Goal: Find specific page/section: Find specific page/section

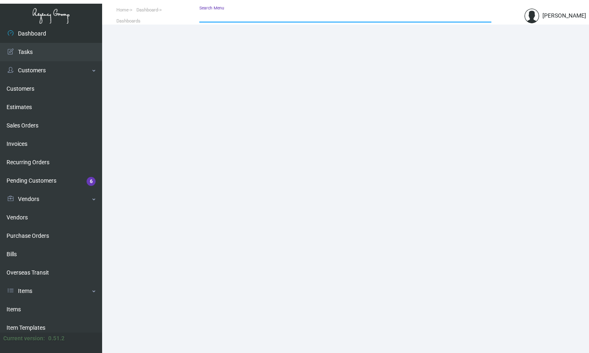
click at [238, 16] on input "Search Menu" at bounding box center [345, 16] width 292 height 7
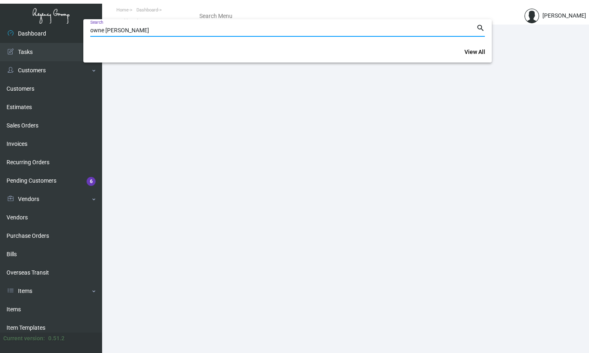
type input "owne [PERSON_NAME]"
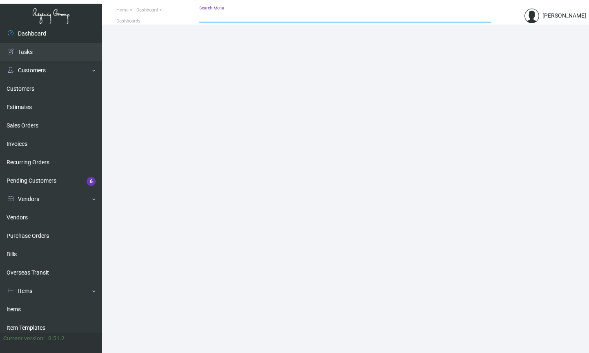
click at [152, 150] on main at bounding box center [345, 188] width 487 height 328
click at [29, 69] on link "Customers" at bounding box center [51, 70] width 102 height 18
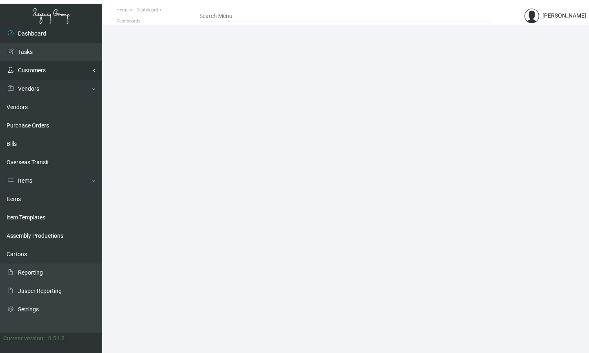
click at [93, 74] on link "Customers" at bounding box center [51, 70] width 102 height 18
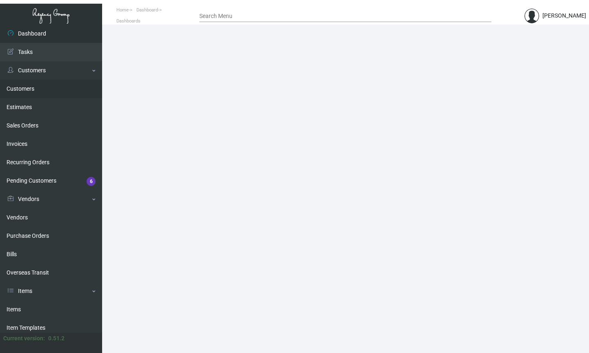
click at [27, 91] on link "Customers" at bounding box center [51, 89] width 102 height 18
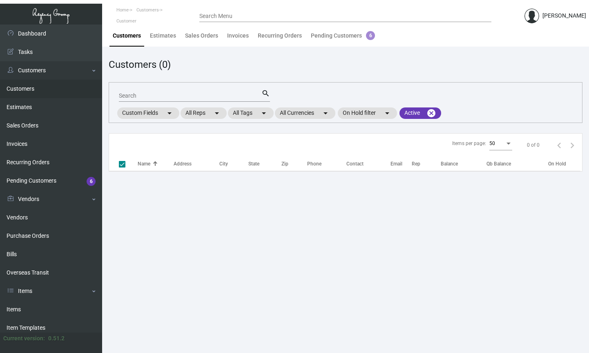
checkbox input "false"
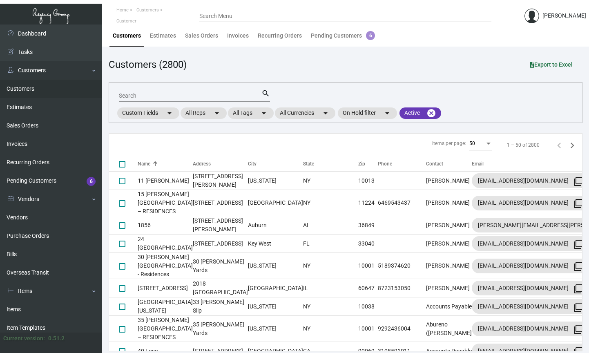
click at [245, 9] on header "Home Customers Customer Search Menu [PERSON_NAME]" at bounding box center [294, 12] width 589 height 24
click at [239, 16] on input "Search Menu" at bounding box center [345, 16] width 292 height 7
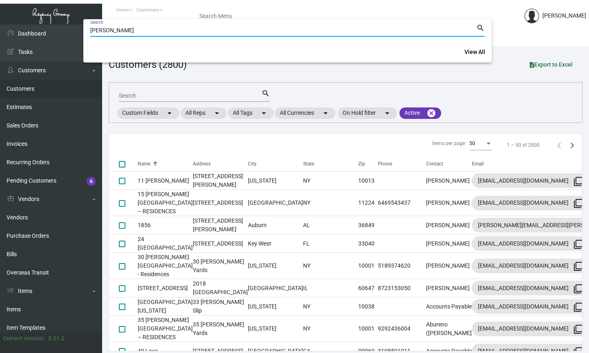
type input "[PERSON_NAME]"
click at [173, 33] on input "[PERSON_NAME]" at bounding box center [283, 30] width 386 height 7
type input "[PERSON_NAME]"
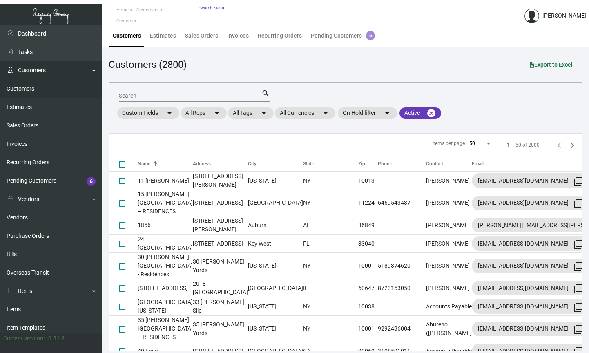
click at [43, 70] on link "Customers" at bounding box center [51, 70] width 102 height 18
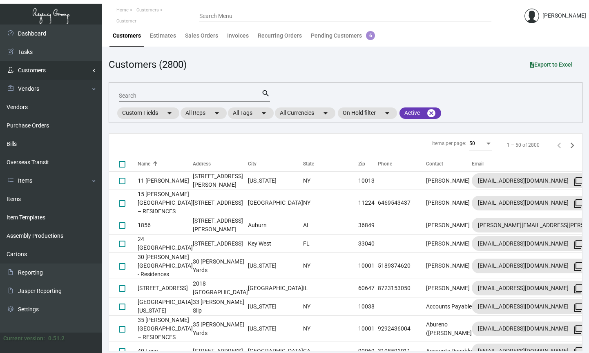
click at [43, 70] on link "Customers" at bounding box center [51, 70] width 102 height 18
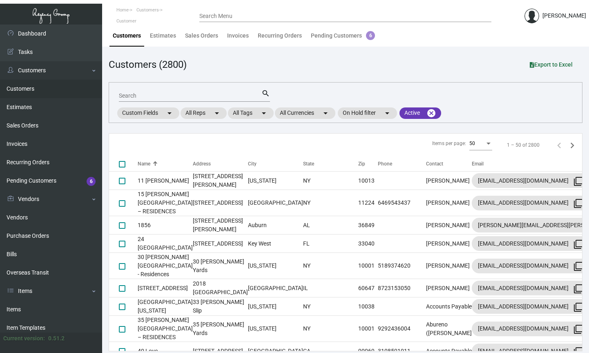
click at [186, 91] on div "Search" at bounding box center [190, 95] width 142 height 13
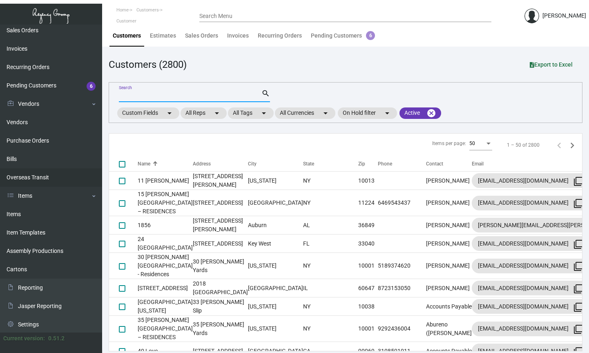
scroll to position [96, 0]
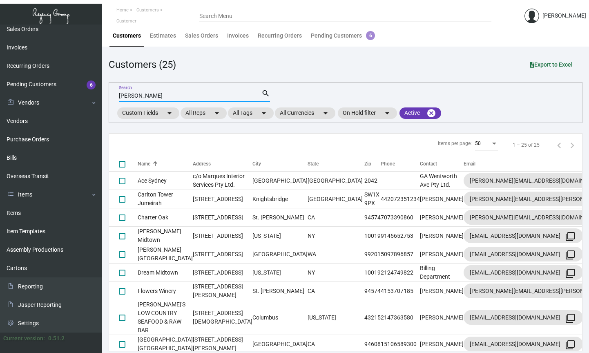
type input "[PERSON_NAME]"
checkbox input "true"
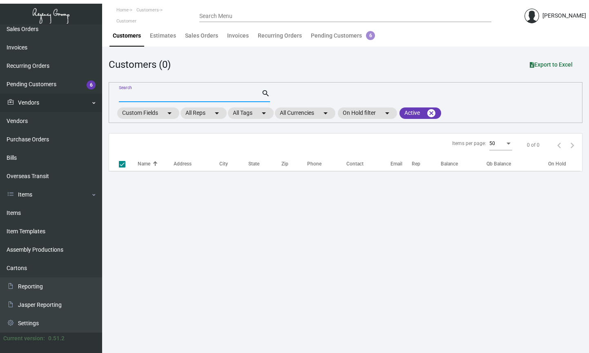
checkbox input "false"
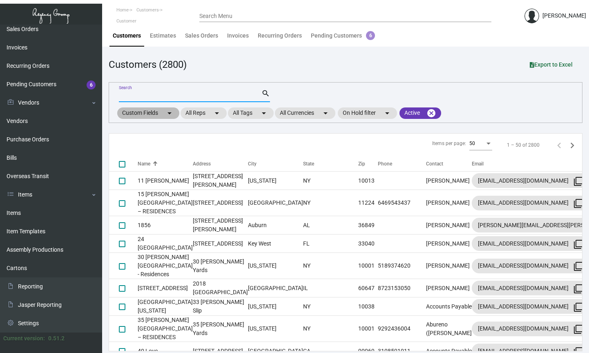
click at [169, 111] on mat-icon "arrow_drop_down" at bounding box center [170, 113] width 10 height 10
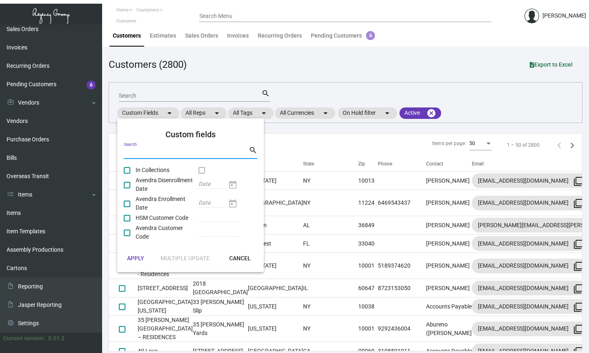
click at [162, 155] on input "Search" at bounding box center [186, 152] width 125 height 7
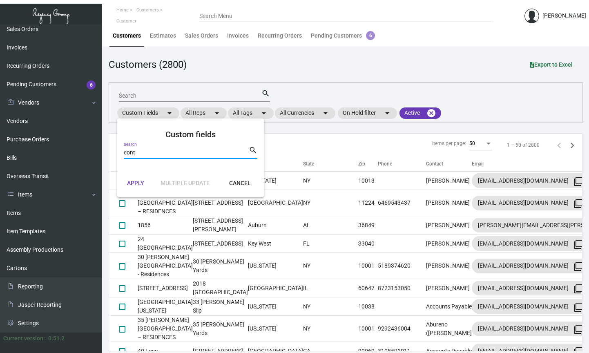
type input "conta"
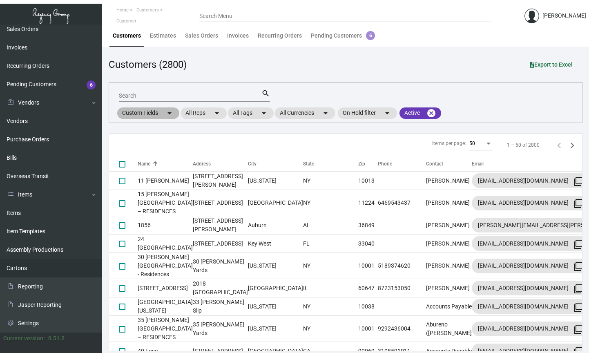
scroll to position [2, 0]
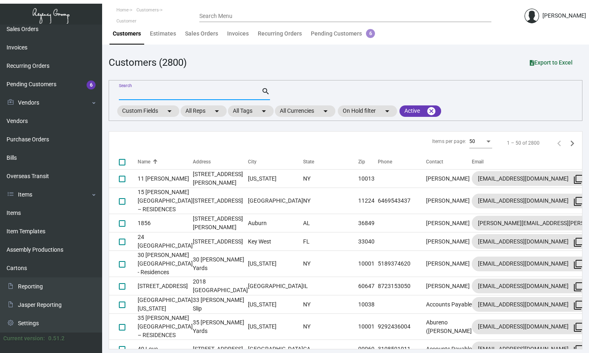
click at [141, 94] on input "Search" at bounding box center [190, 94] width 142 height 7
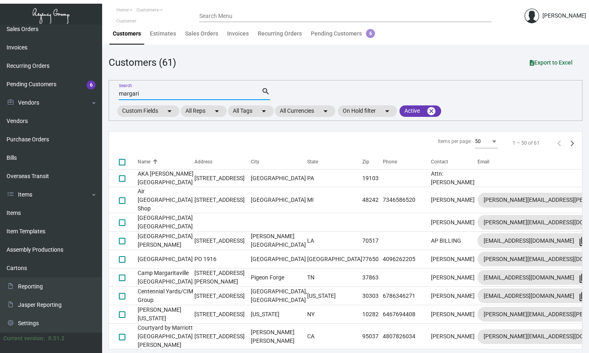
type input "[PERSON_NAME]"
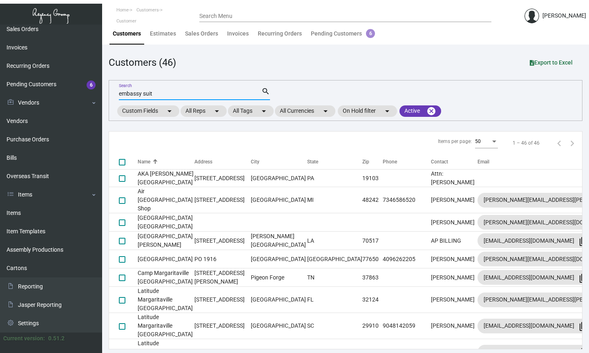
type input "embassy suite"
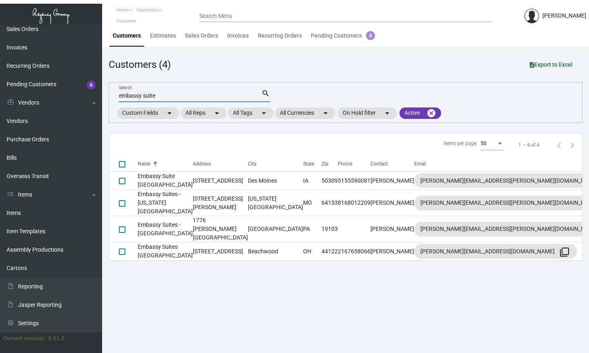
click at [189, 93] on input "embassy suite" at bounding box center [190, 96] width 142 height 7
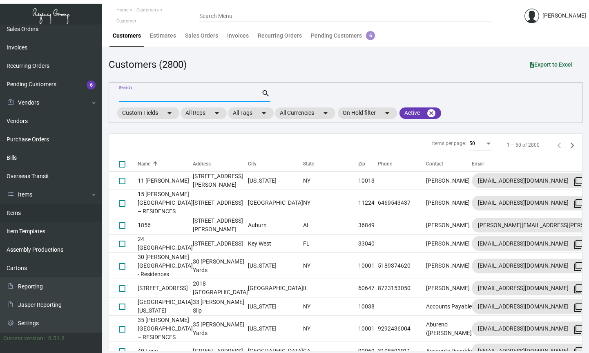
scroll to position [2, 0]
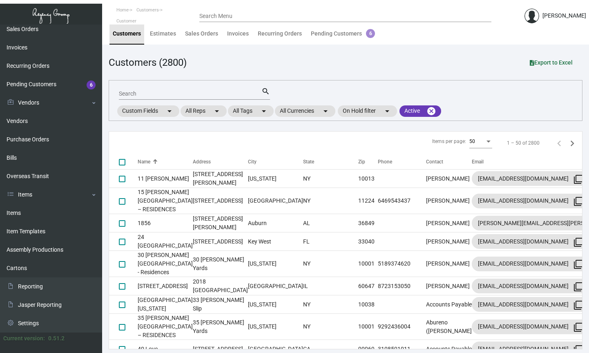
click at [127, 37] on div "Customers" at bounding box center [127, 33] width 28 height 9
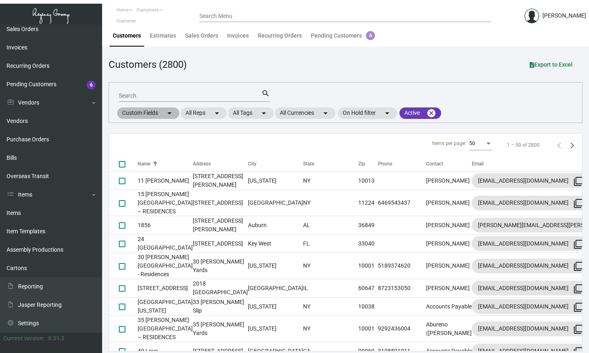
click at [165, 110] on mat-chip "Custom Fields arrow_drop_down" at bounding box center [148, 112] width 62 height 11
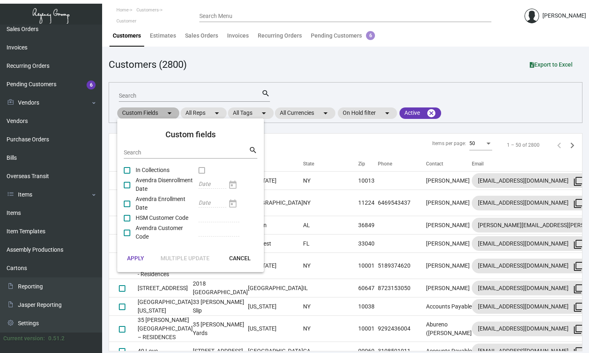
scroll to position [2, 0]
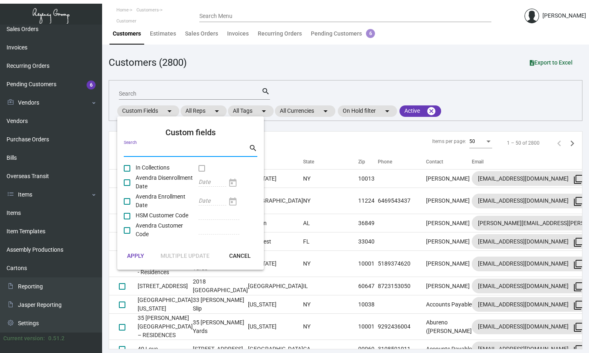
click at [149, 149] on input "Search" at bounding box center [186, 150] width 125 height 7
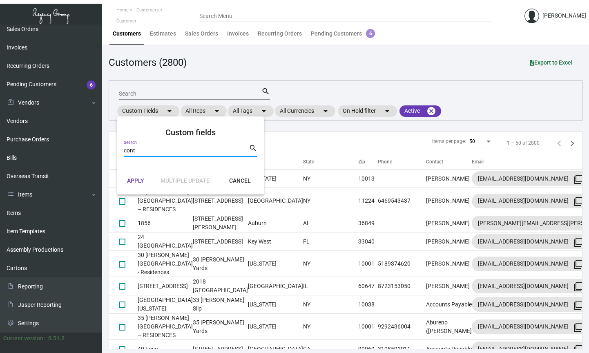
type input "cont"
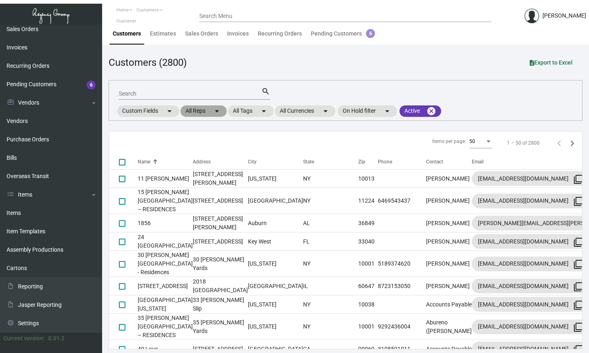
click at [220, 105] on mat-chip "All Reps arrow_drop_down" at bounding box center [203, 110] width 46 height 11
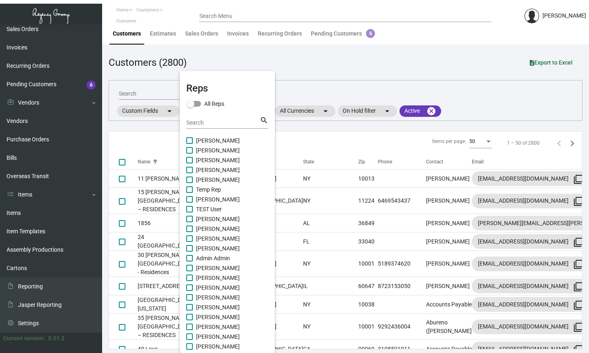
click at [318, 96] on div at bounding box center [294, 176] width 589 height 353
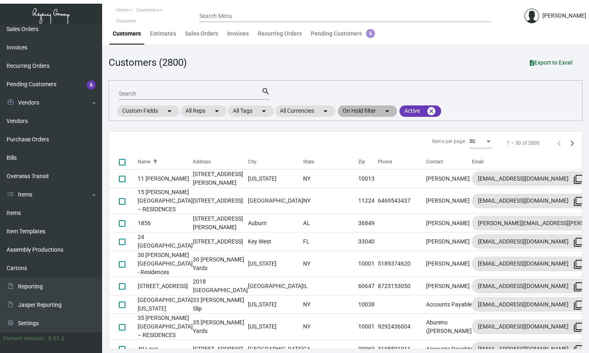
click at [372, 111] on mat-chip "On Hold filter arrow_drop_down" at bounding box center [367, 110] width 59 height 11
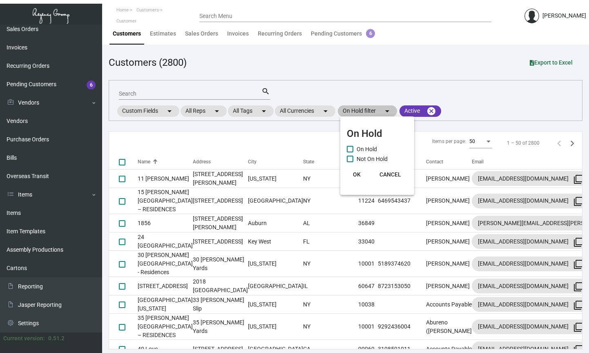
click at [372, 111] on div at bounding box center [294, 176] width 589 height 353
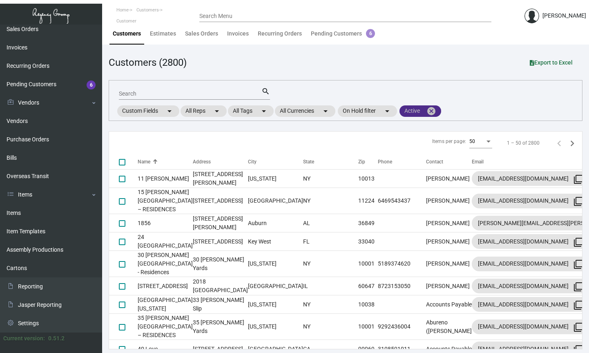
click at [435, 110] on mat-icon "cancel" at bounding box center [431, 111] width 10 height 10
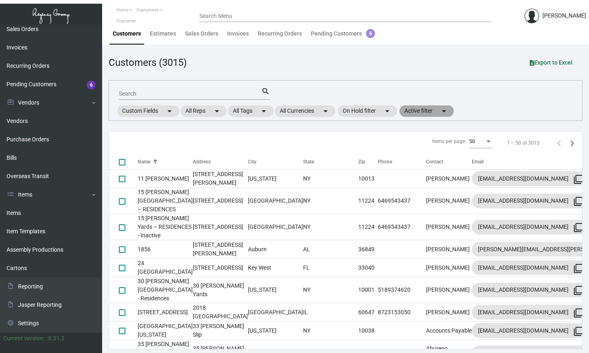
click at [425, 114] on mat-chip "Active filter arrow_drop_down" at bounding box center [426, 110] width 54 height 11
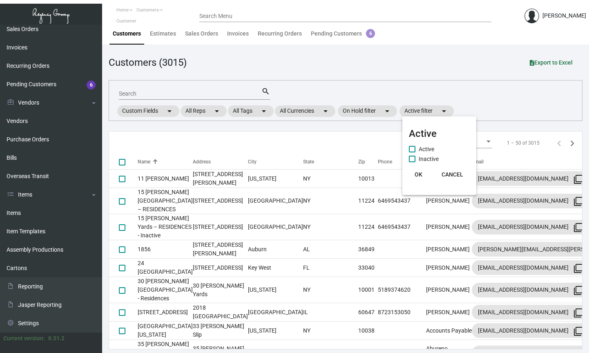
click at [423, 112] on div at bounding box center [294, 176] width 589 height 353
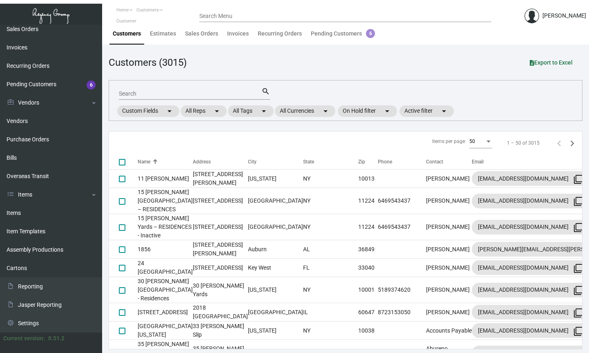
click at [413, 90] on div "Search search Custom Fields arrow_drop_down All Reps arrow_drop_down All Tags a…" at bounding box center [346, 100] width 474 height 41
click at [426, 161] on div "Contact" at bounding box center [434, 161] width 17 height 7
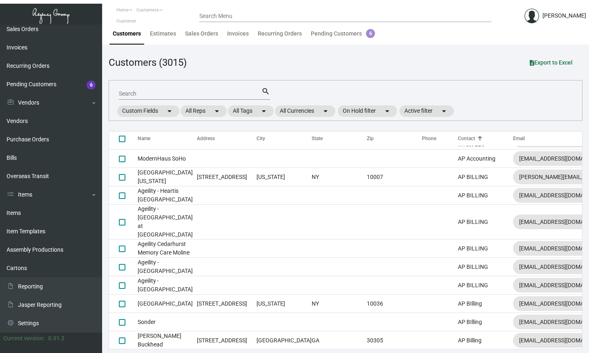
scroll to position [856, 0]
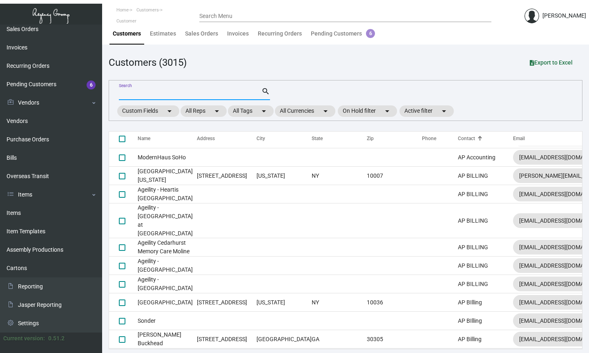
click at [177, 92] on input "Search" at bounding box center [190, 94] width 142 height 7
click at [167, 109] on mat-icon "arrow_drop_down" at bounding box center [170, 111] width 10 height 10
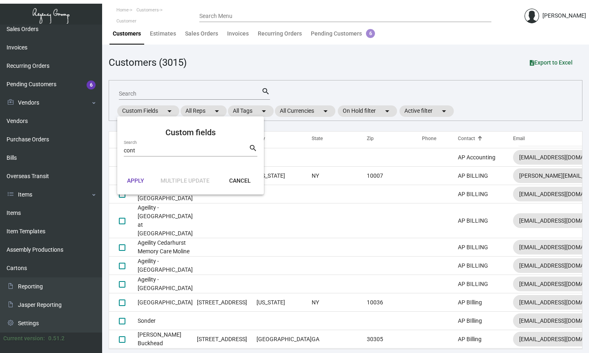
click at [167, 154] on div "cont Search" at bounding box center [186, 150] width 125 height 13
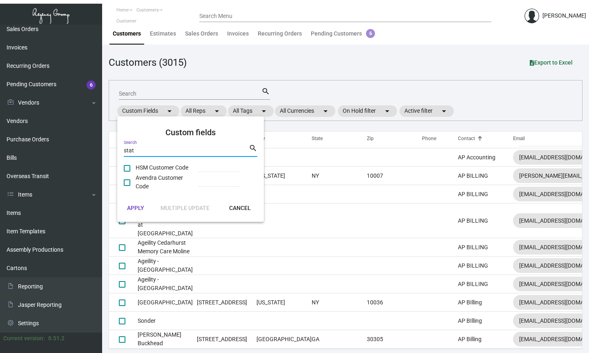
type input "state"
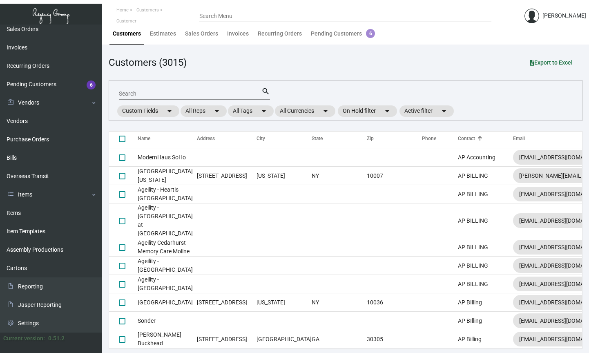
click at [312, 137] on div "State" at bounding box center [317, 138] width 11 height 7
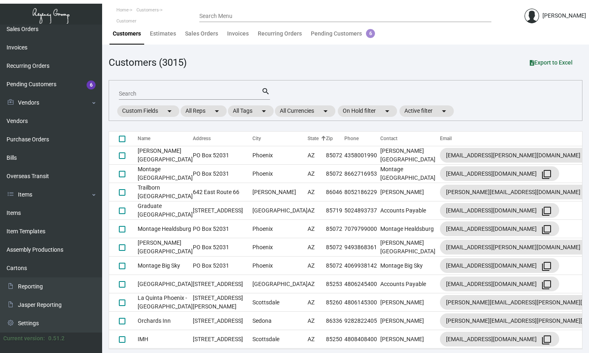
scroll to position [1127, 0]
click at [26, 191] on link "Items" at bounding box center [51, 194] width 102 height 18
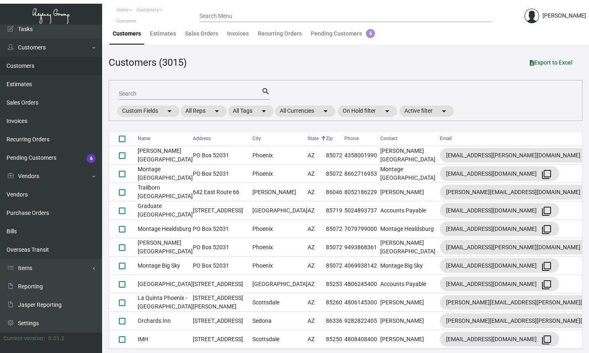
scroll to position [23, 0]
